Goal: Task Accomplishment & Management: Manage account settings

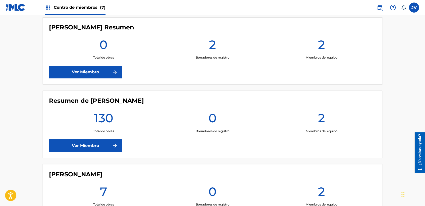
scroll to position [426, 0]
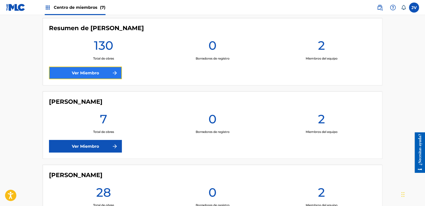
click at [96, 71] on font "Ver Miembro" at bounding box center [85, 73] width 27 height 6
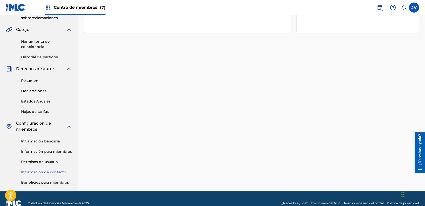
scroll to position [138, 0]
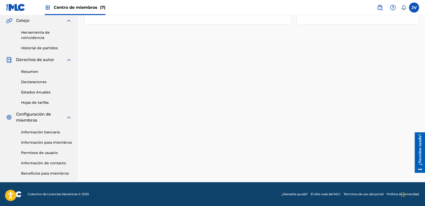
drag, startPoint x: 48, startPoint y: 141, endPoint x: 48, endPoint y: 138, distance: 3.0
click at [48, 140] on link "Información para miembros" at bounding box center [46, 142] width 51 height 5
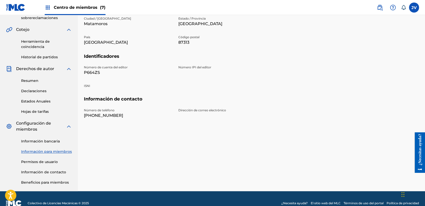
scroll to position [138, 0]
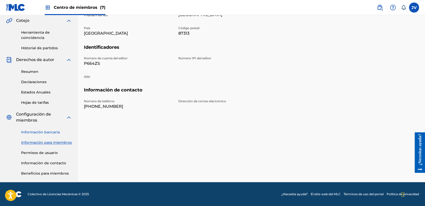
click at [49, 131] on link "Información bancaria" at bounding box center [46, 132] width 51 height 5
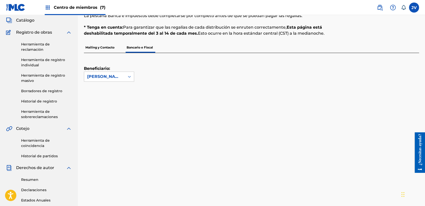
scroll to position [28, 0]
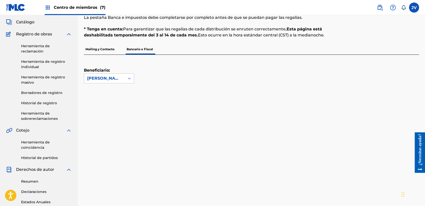
click at [107, 48] on p "Mailing y Contacto" at bounding box center [100, 49] width 32 height 11
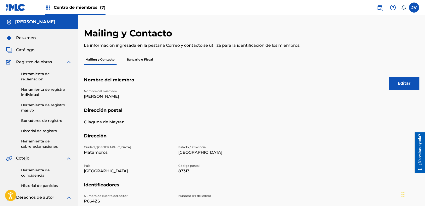
click at [137, 59] on p "Bancario e Fiscal" at bounding box center [139, 59] width 29 height 11
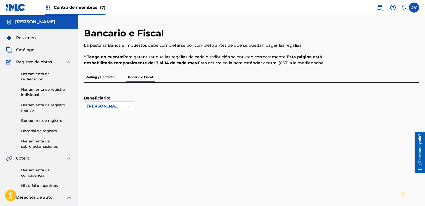
click at [90, 75] on p "Mailing y Contacto" at bounding box center [100, 77] width 32 height 11
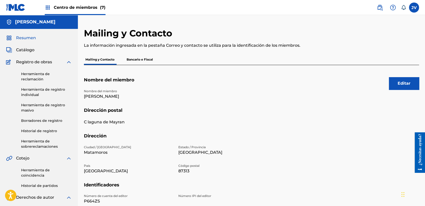
click at [26, 40] on span "Resumen" at bounding box center [26, 38] width 20 height 6
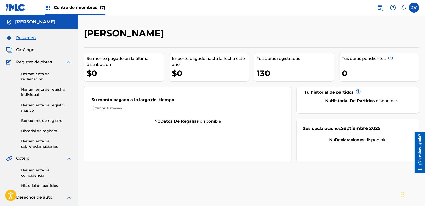
click at [76, 3] on div "Centro de miembros (7)" at bounding box center [75, 7] width 61 height 15
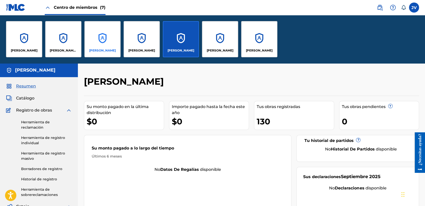
click at [108, 41] on div "[PERSON_NAME]" at bounding box center [102, 39] width 36 height 36
